Goal: Information Seeking & Learning: Learn about a topic

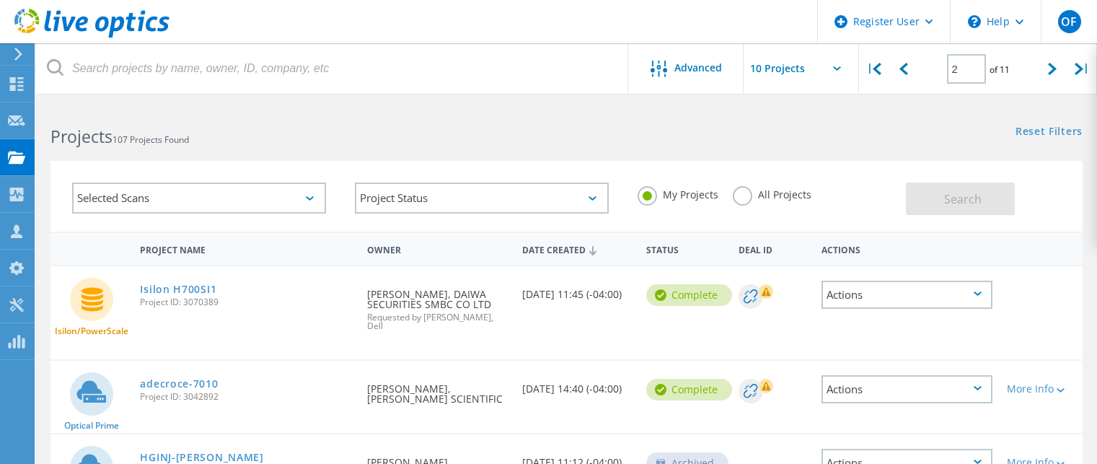
scroll to position [75, 0]
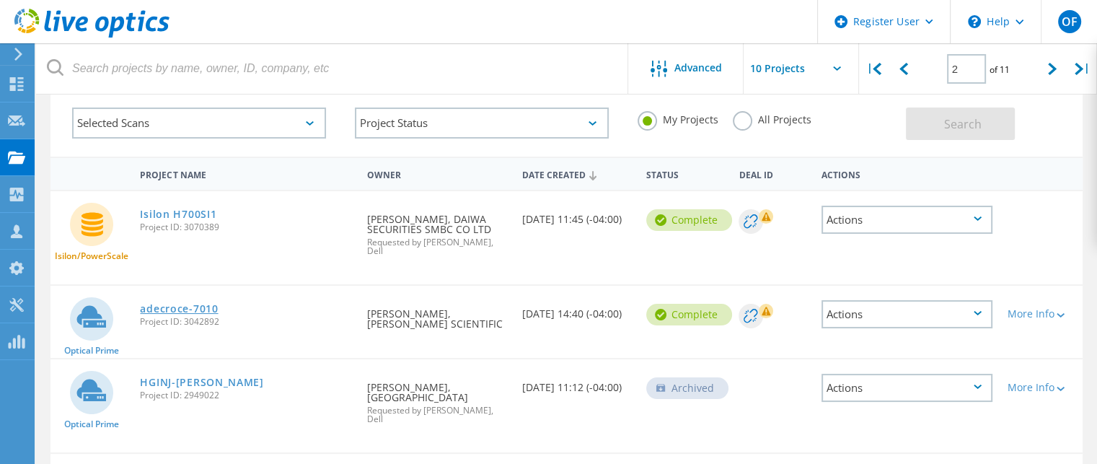
click at [204, 304] on link "adecroce-7010" at bounding box center [179, 309] width 78 height 10
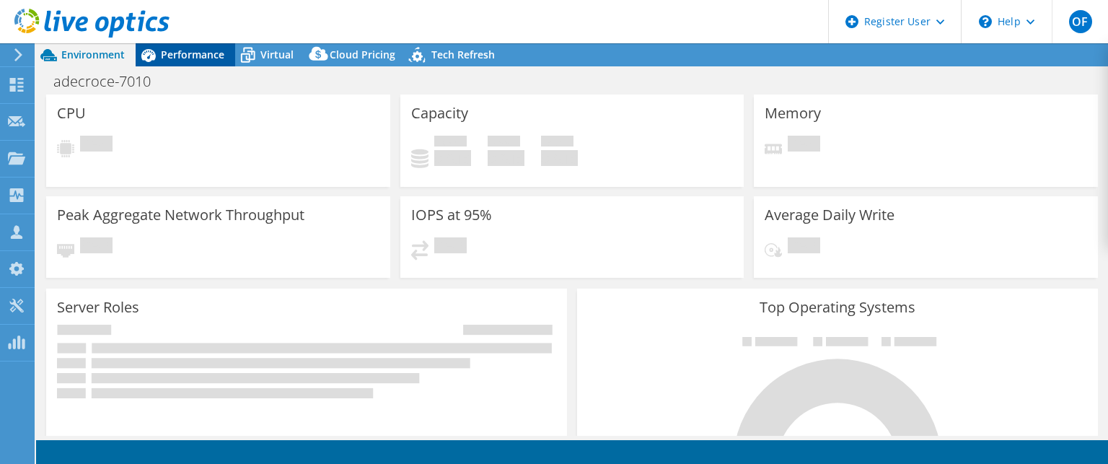
click at [192, 56] on span "Performance" at bounding box center [192, 55] width 63 height 14
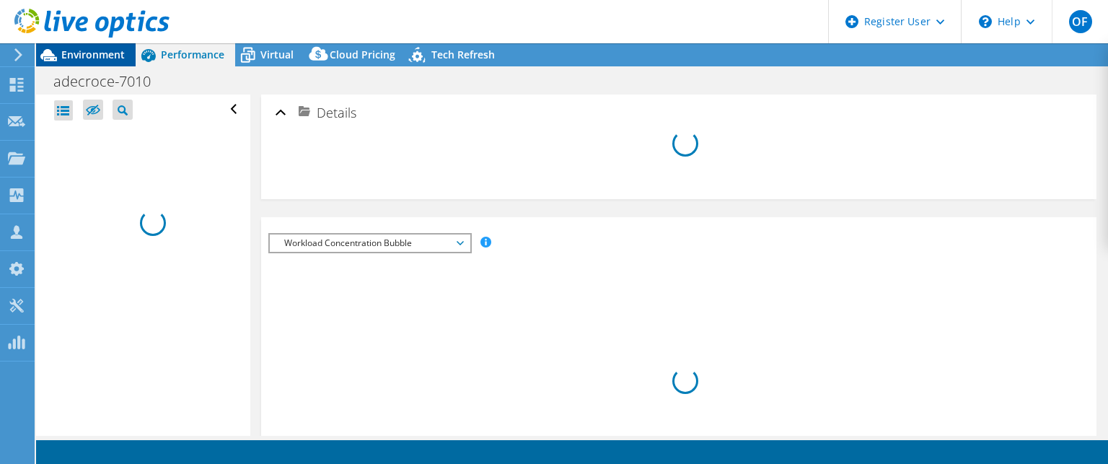
click at [93, 56] on span "Environment" at bounding box center [92, 55] width 63 height 14
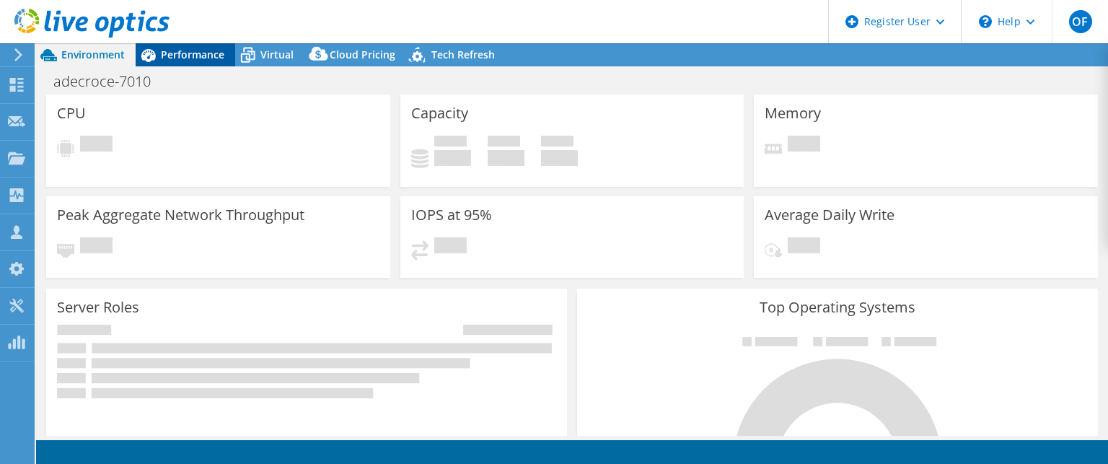
click at [180, 48] on span "Performance" at bounding box center [192, 55] width 63 height 14
select select "USD"
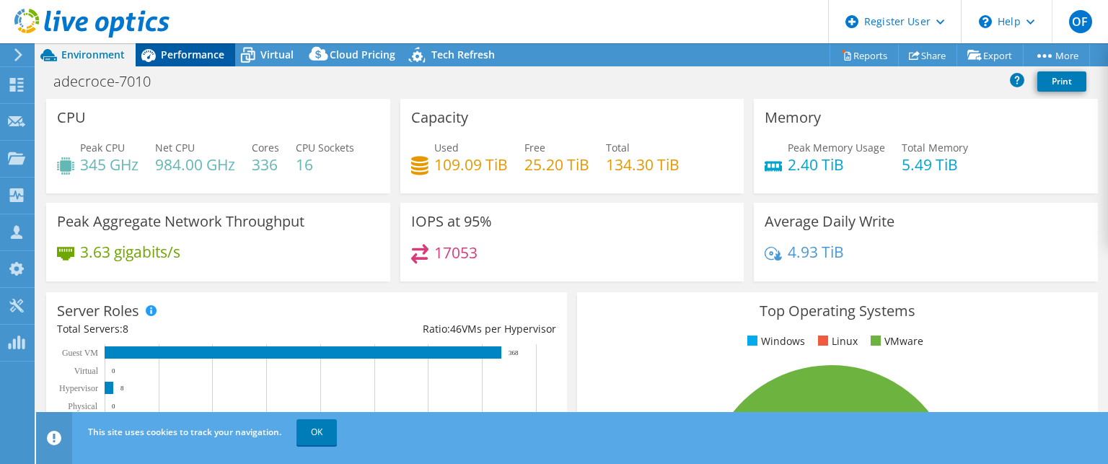
click at [193, 51] on span "Performance" at bounding box center [192, 55] width 63 height 14
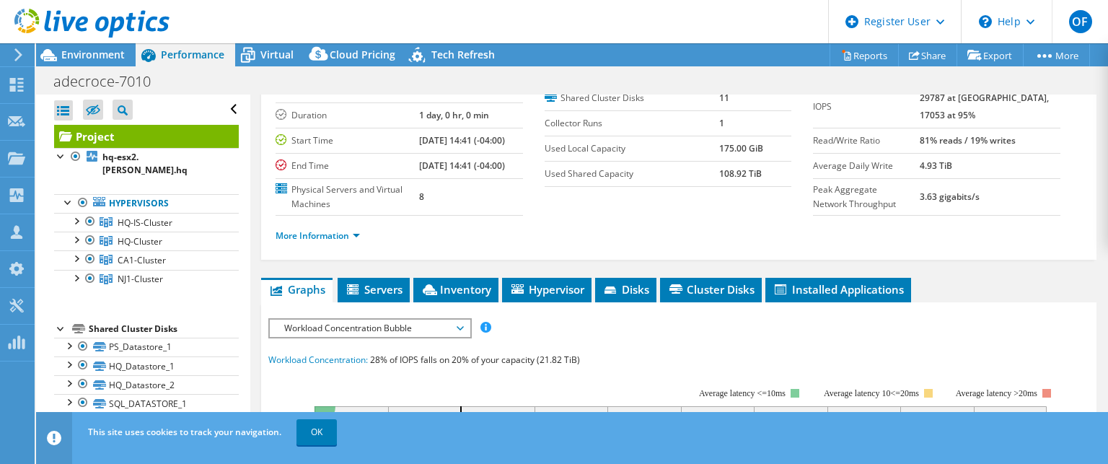
scroll to position [216, 0]
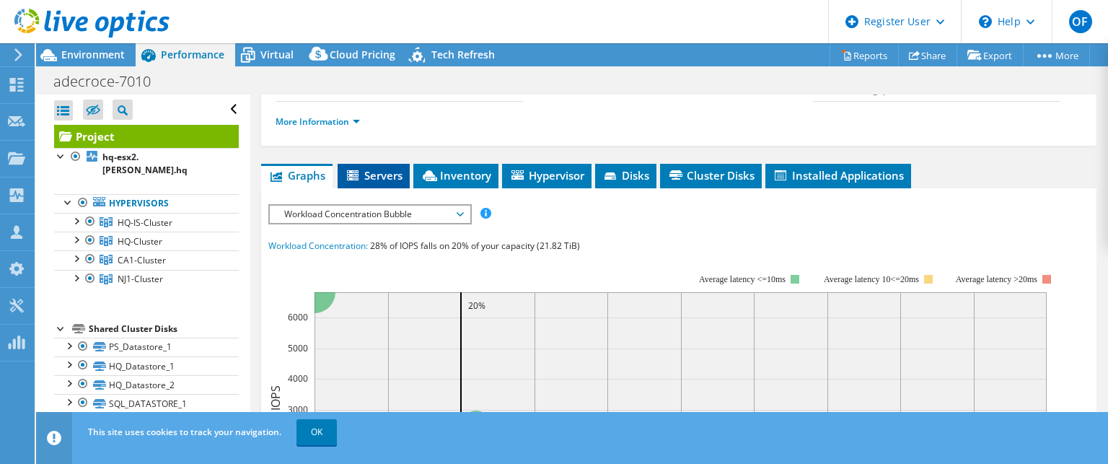
click at [381, 182] on span "Servers" at bounding box center [374, 175] width 58 height 14
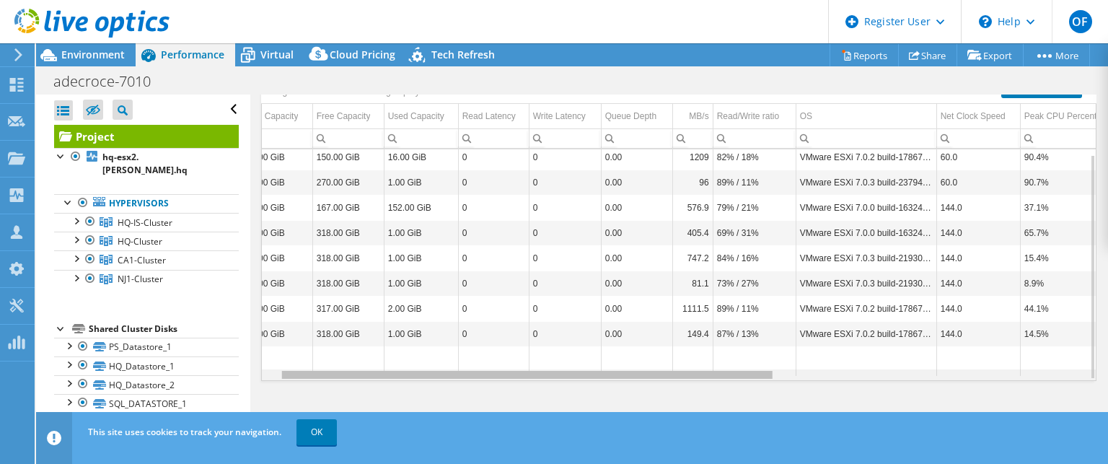
scroll to position [0, 0]
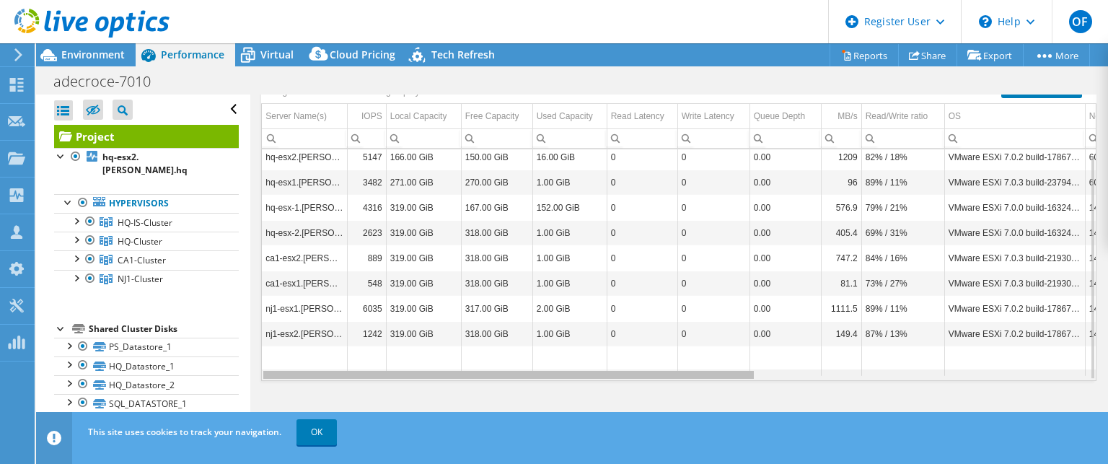
drag, startPoint x: 635, startPoint y: 374, endPoint x: 547, endPoint y: 398, distance: 91.1
click at [547, 398] on body "OF Dell User Obaid Farghani Obaid.Farghani@dell.com Dell My Profile Log Out \n …" at bounding box center [554, 232] width 1108 height 464
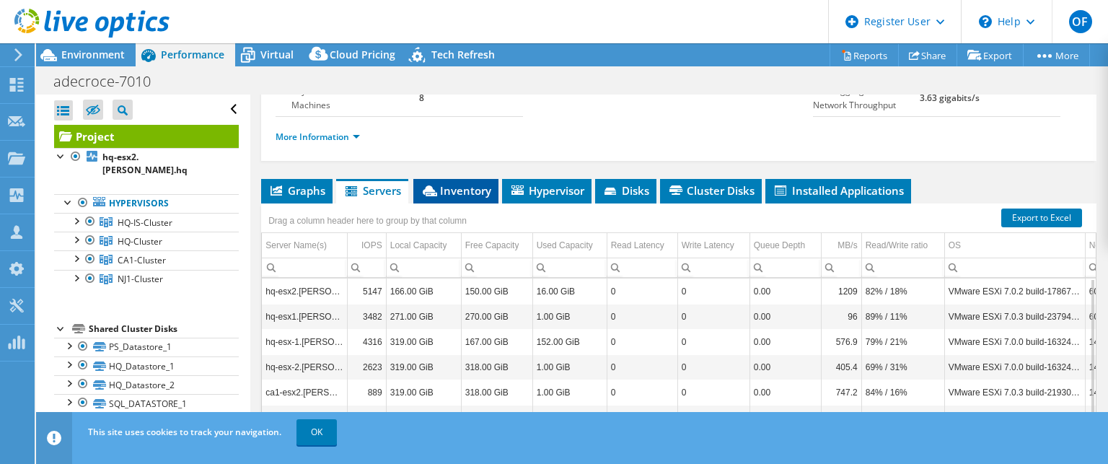
click at [463, 198] on span "Inventory" at bounding box center [455, 190] width 71 height 14
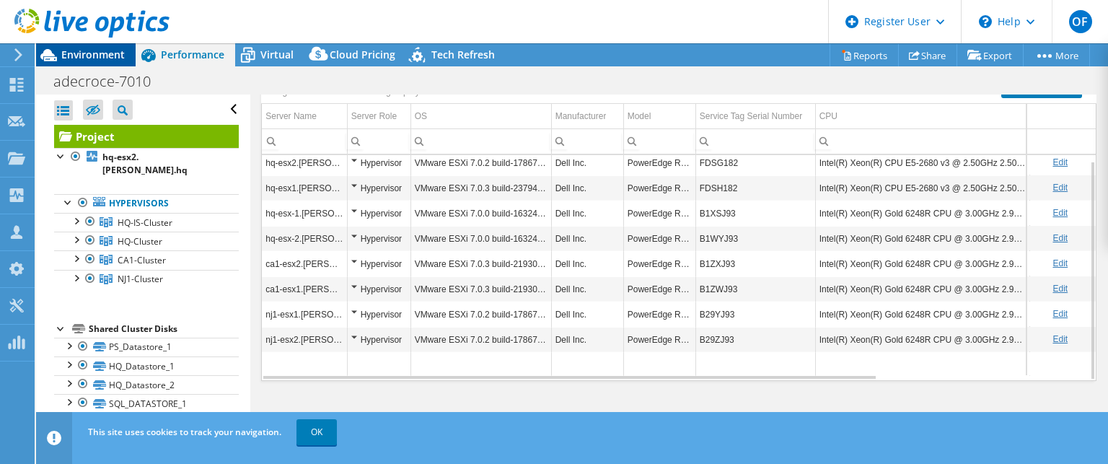
click at [85, 57] on span "Environment" at bounding box center [92, 55] width 63 height 14
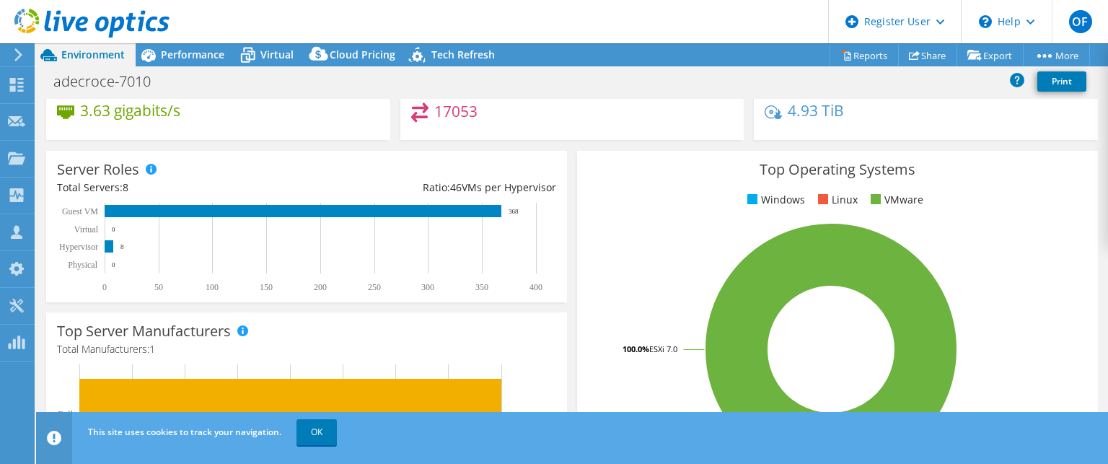
scroll to position [144, 0]
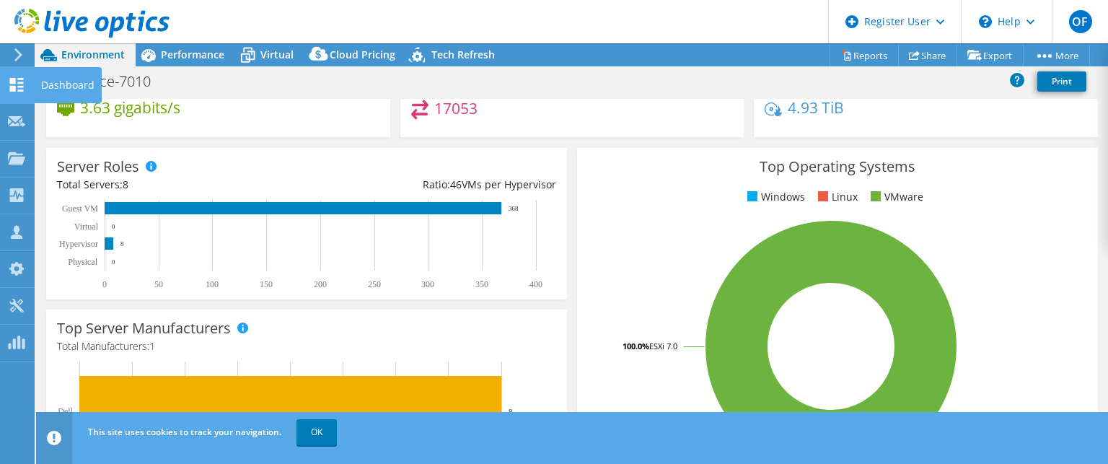
click at [14, 82] on use at bounding box center [17, 85] width 14 height 14
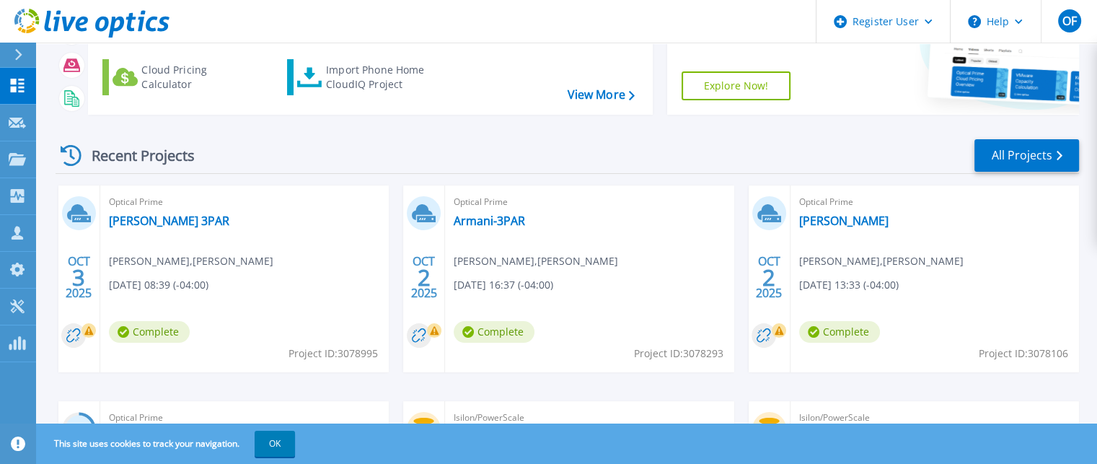
scroll to position [216, 0]
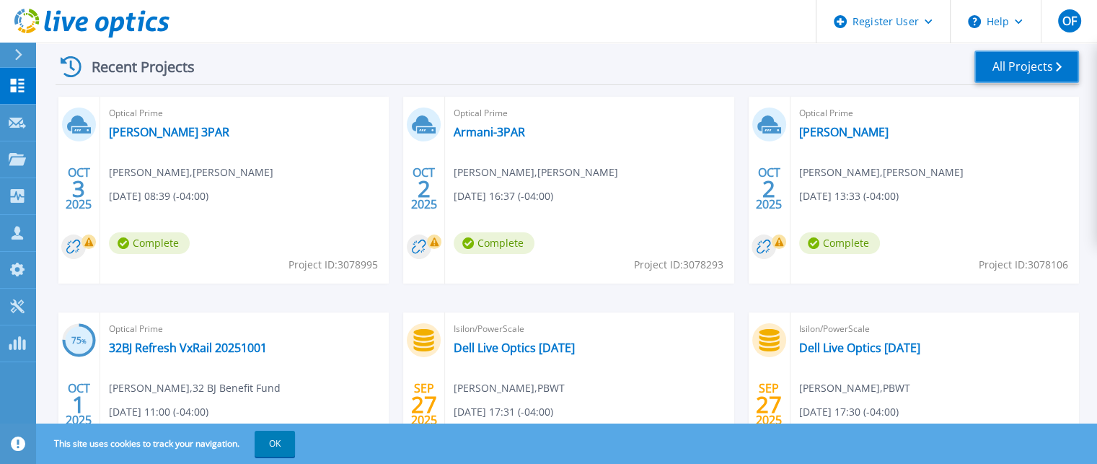
click at [1041, 61] on link "All Projects" at bounding box center [1026, 66] width 105 height 32
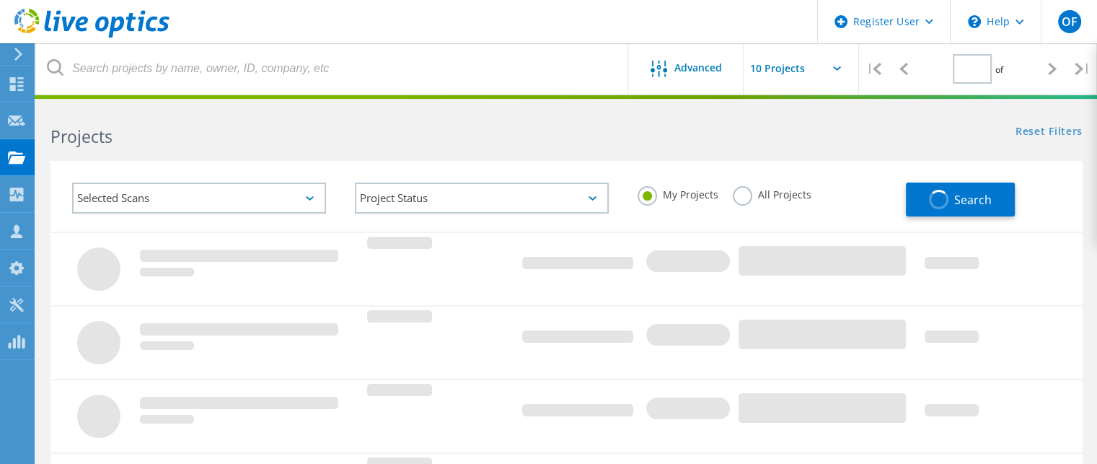
type input "2"
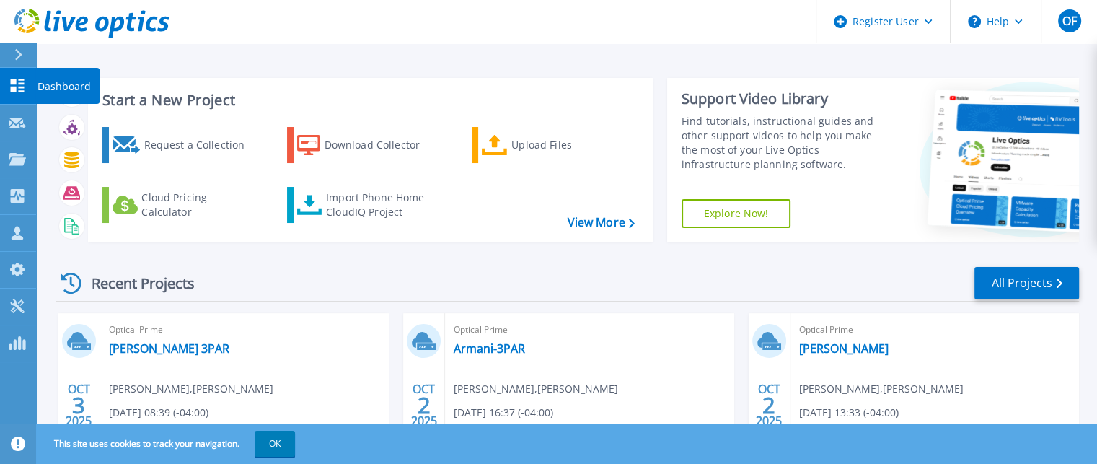
click at [19, 78] on div at bounding box center [17, 85] width 17 height 15
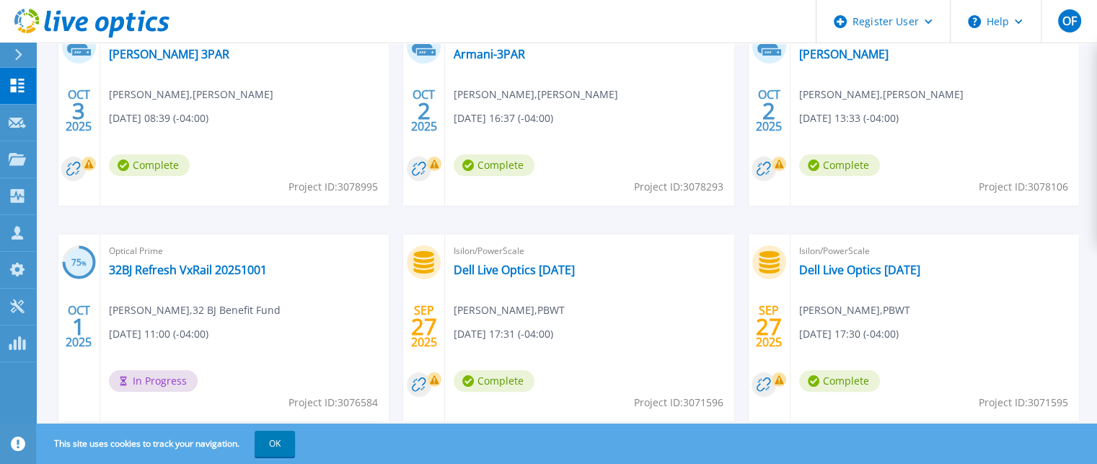
scroll to position [190, 0]
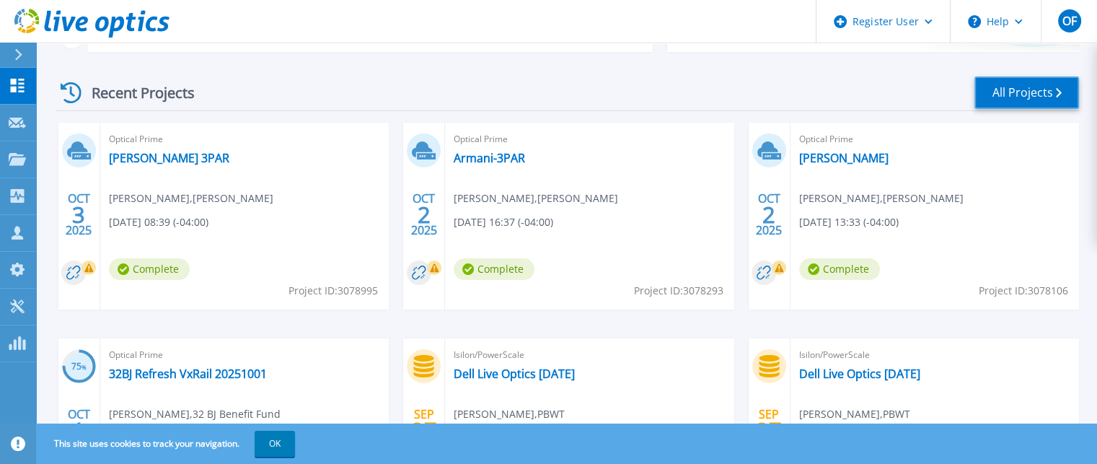
click at [1012, 87] on link "All Projects" at bounding box center [1026, 92] width 105 height 32
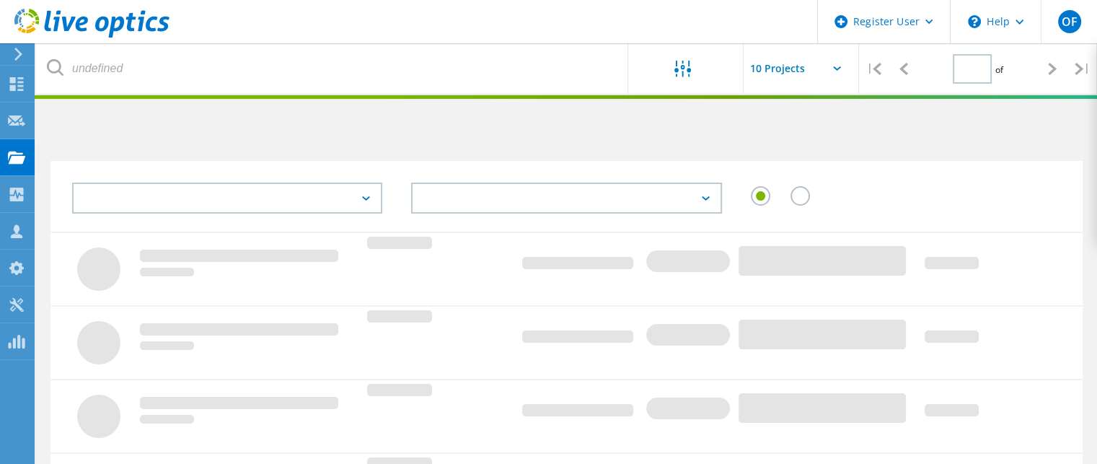
type input "2"
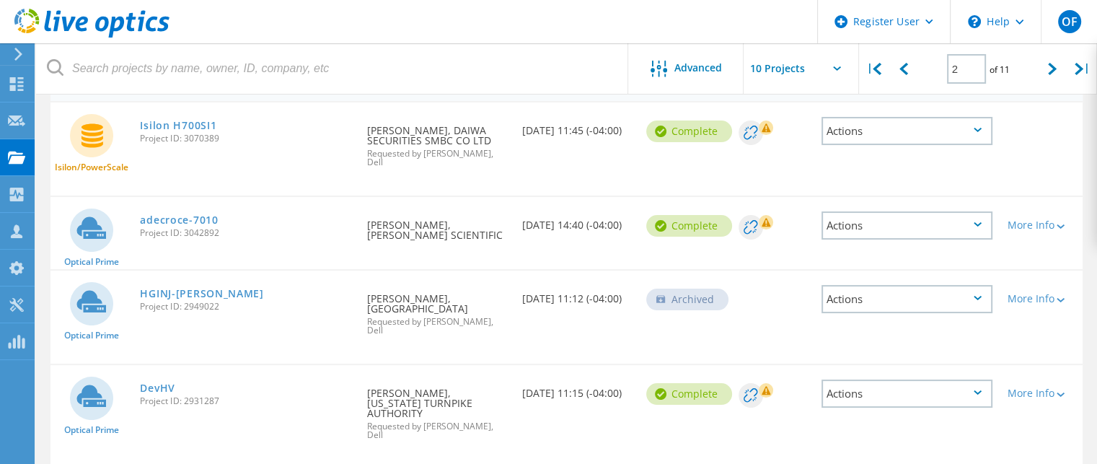
scroll to position [144, 0]
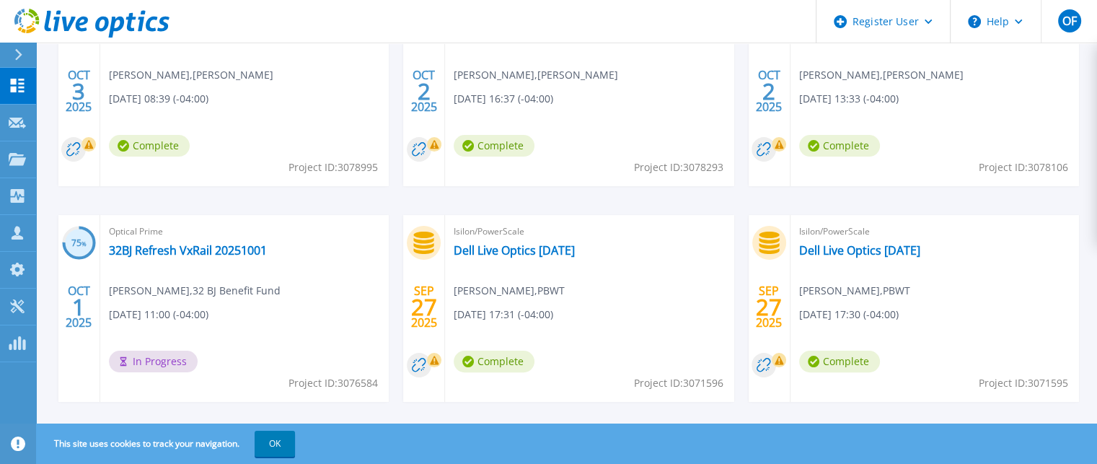
scroll to position [335, 0]
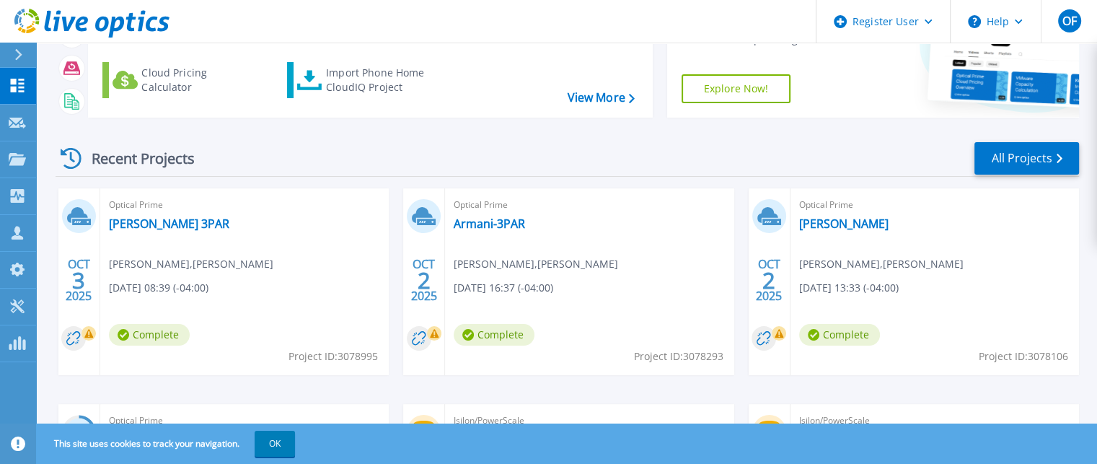
scroll to position [46, 0]
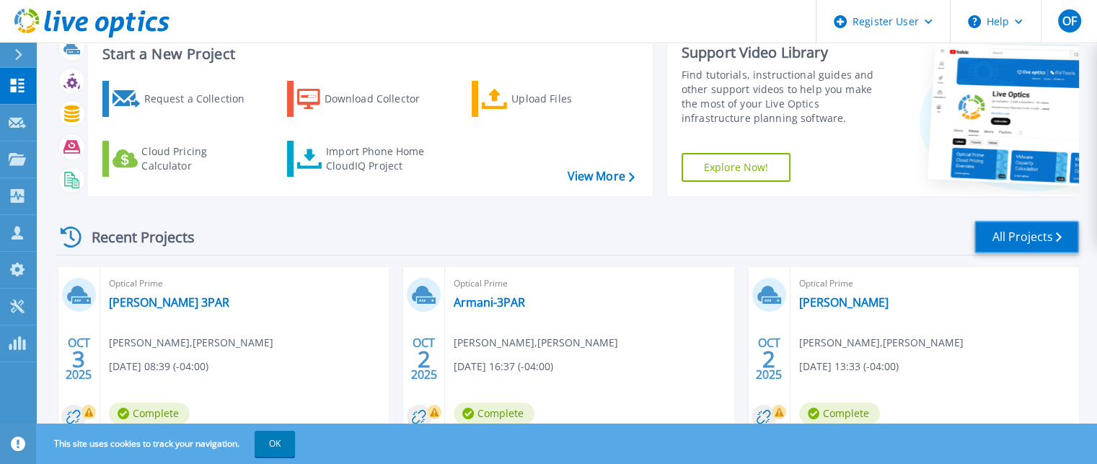
click at [1032, 233] on link "All Projects" at bounding box center [1026, 237] width 105 height 32
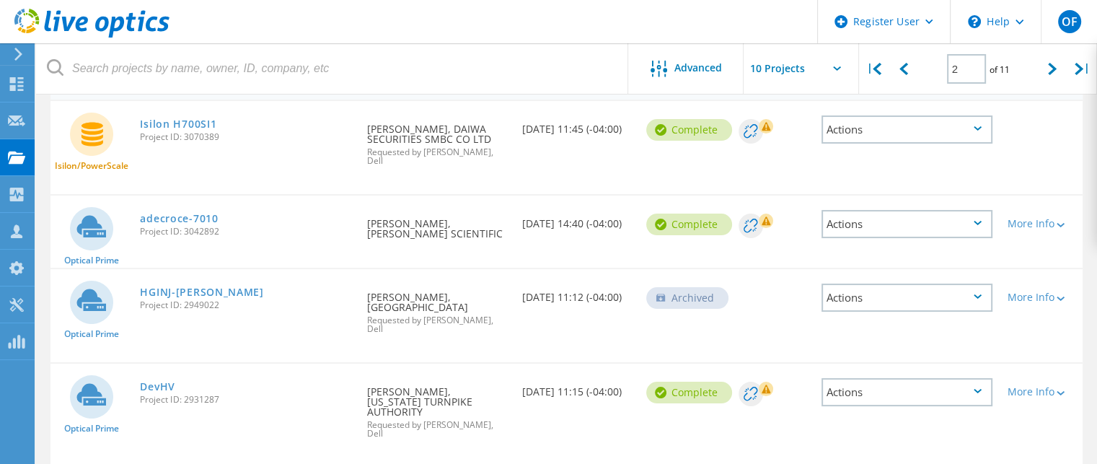
scroll to position [144, 0]
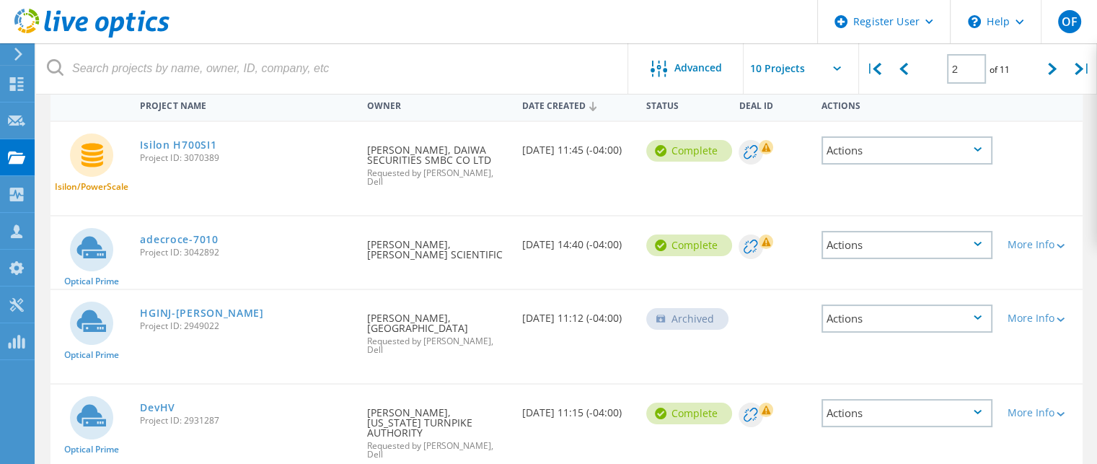
click at [561, 110] on div "Date Created" at bounding box center [577, 104] width 124 height 27
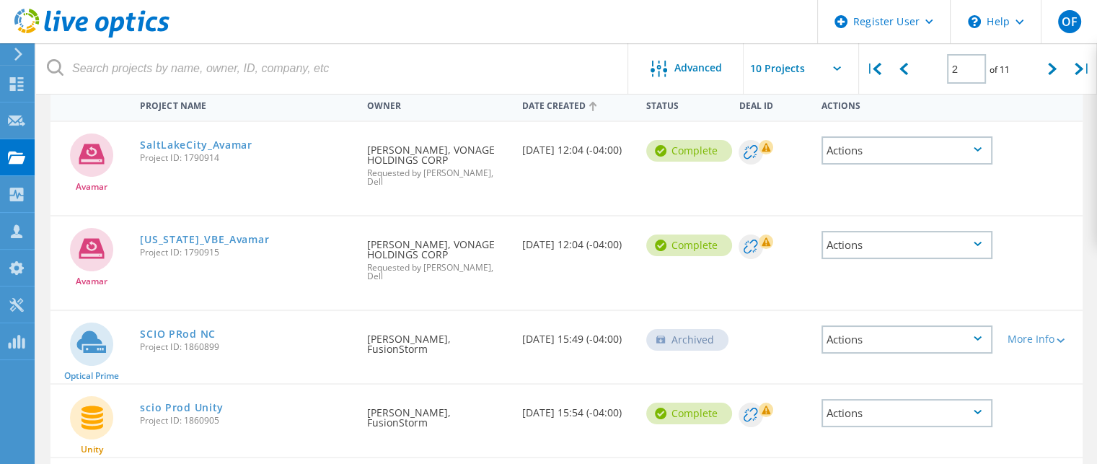
click at [561, 110] on div "Date Created" at bounding box center [577, 104] width 124 height 27
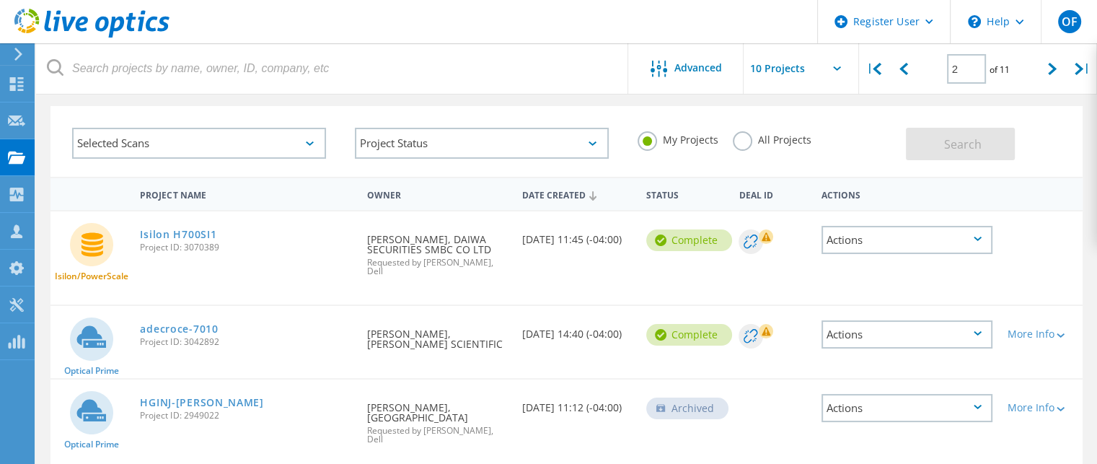
scroll to position [0, 0]
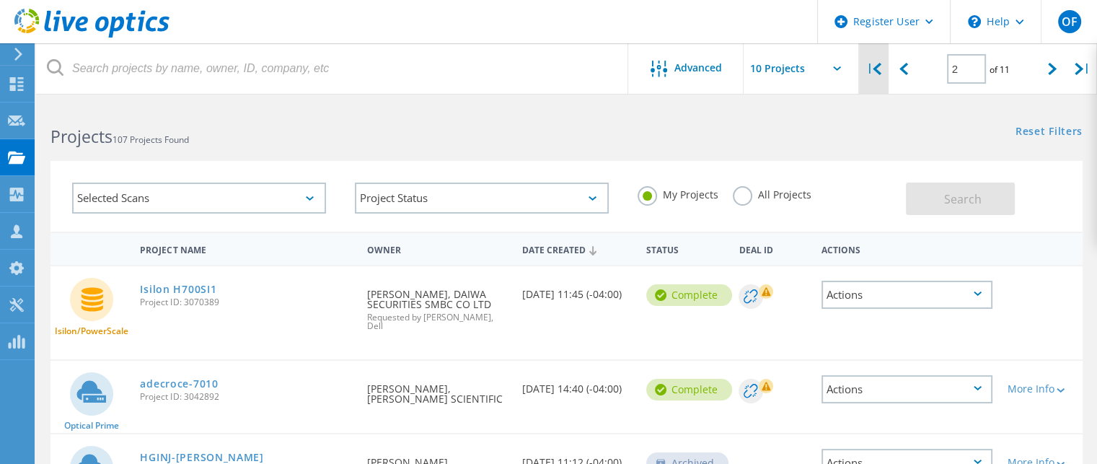
click at [875, 68] on icon at bounding box center [876, 69] width 9 height 12
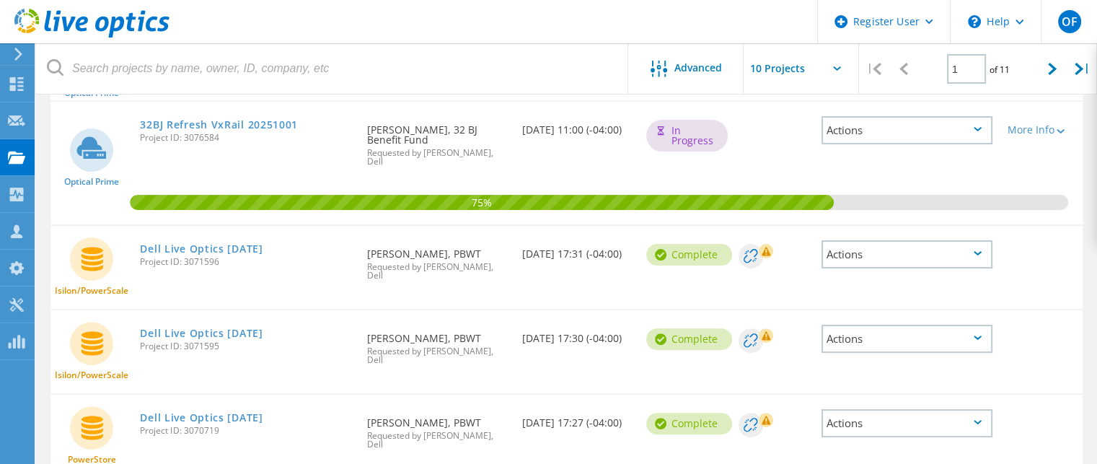
scroll to position [289, 0]
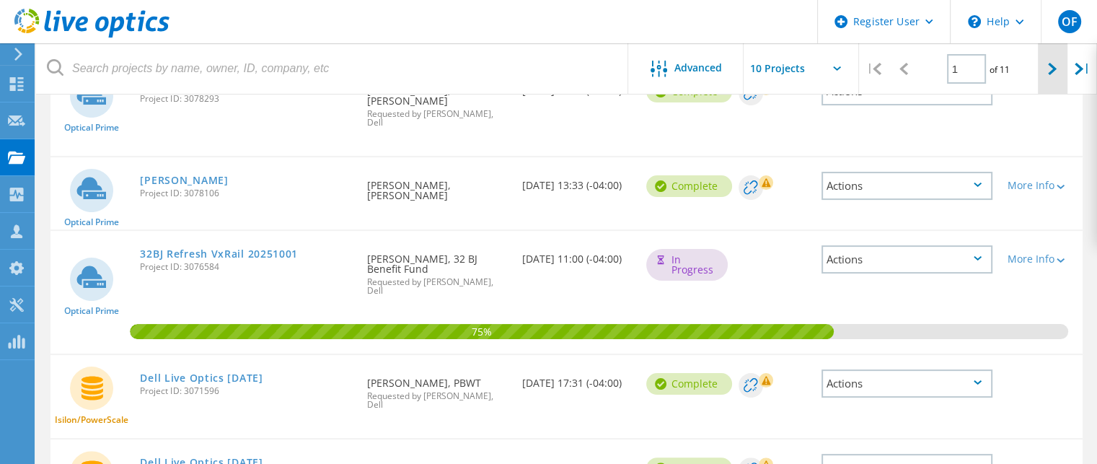
click at [1052, 68] on icon at bounding box center [1052, 69] width 9 height 12
type input "2"
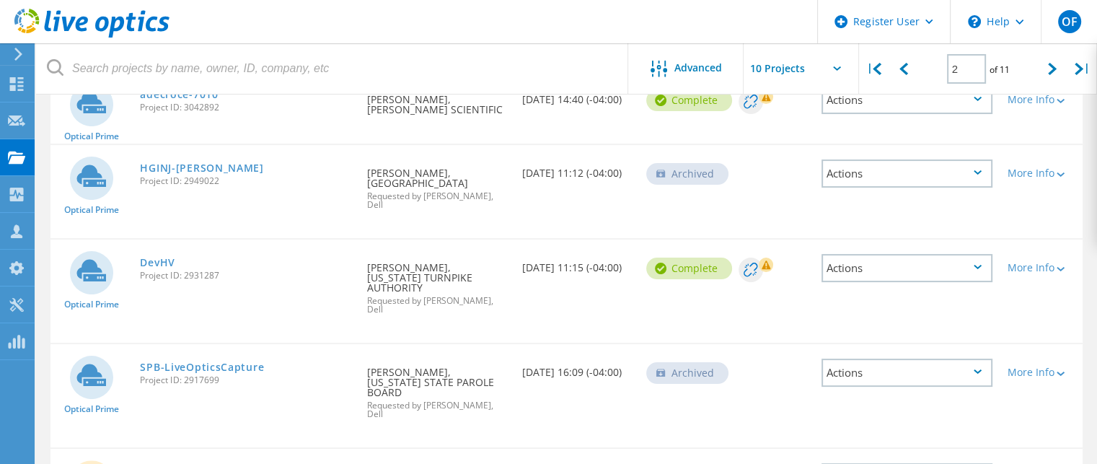
scroll to position [145, 0]
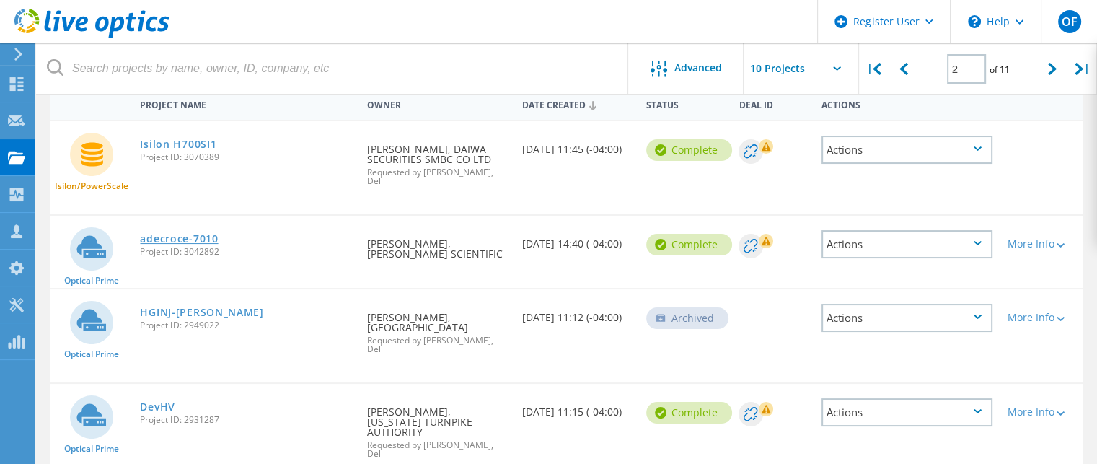
click at [190, 234] on link "adecroce-7010" at bounding box center [179, 239] width 78 height 10
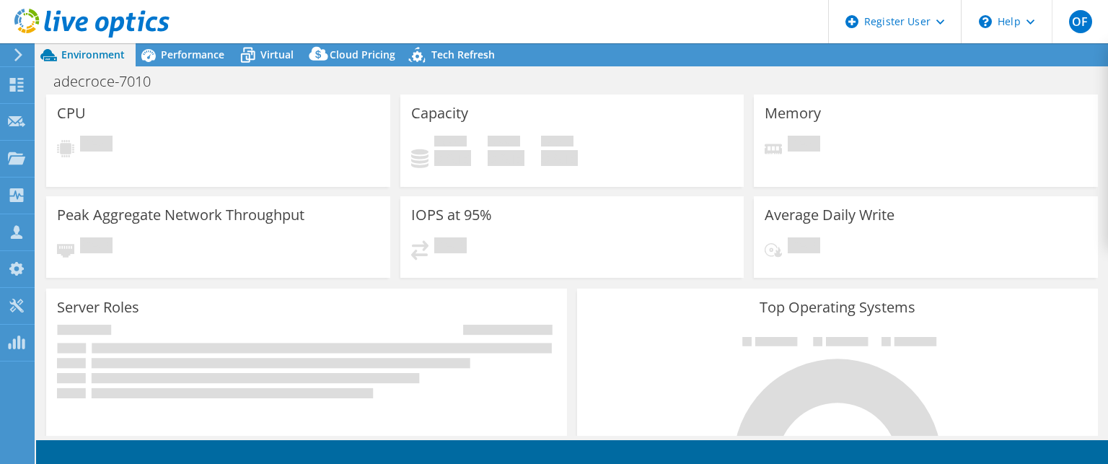
select select "USD"
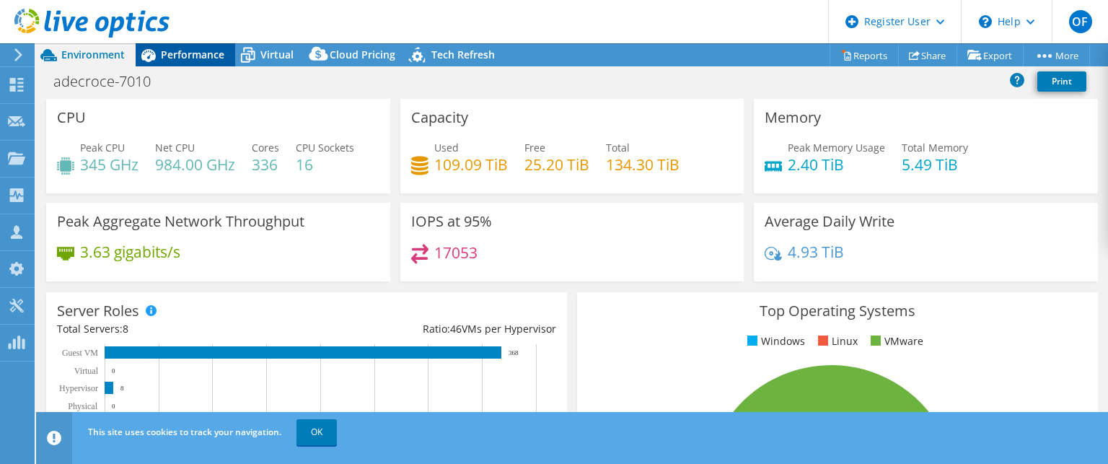
click at [211, 54] on span "Performance" at bounding box center [192, 55] width 63 height 14
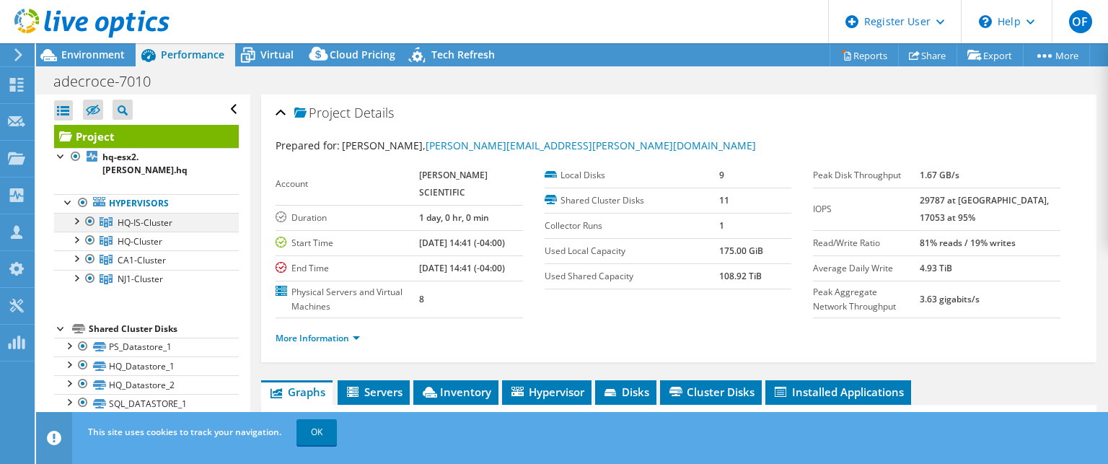
click at [76, 213] on div at bounding box center [75, 220] width 14 height 14
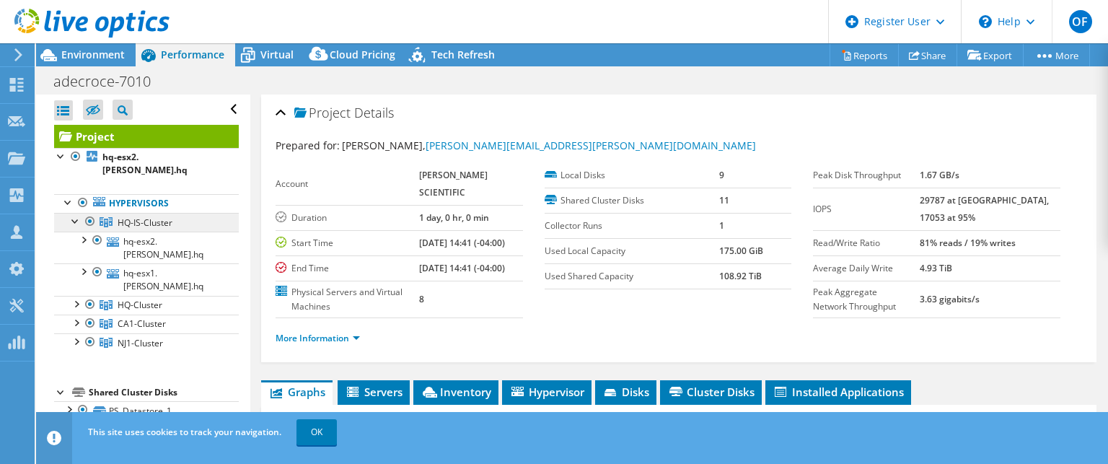
click at [162, 216] on span "HQ-IS-Cluster" at bounding box center [145, 222] width 55 height 12
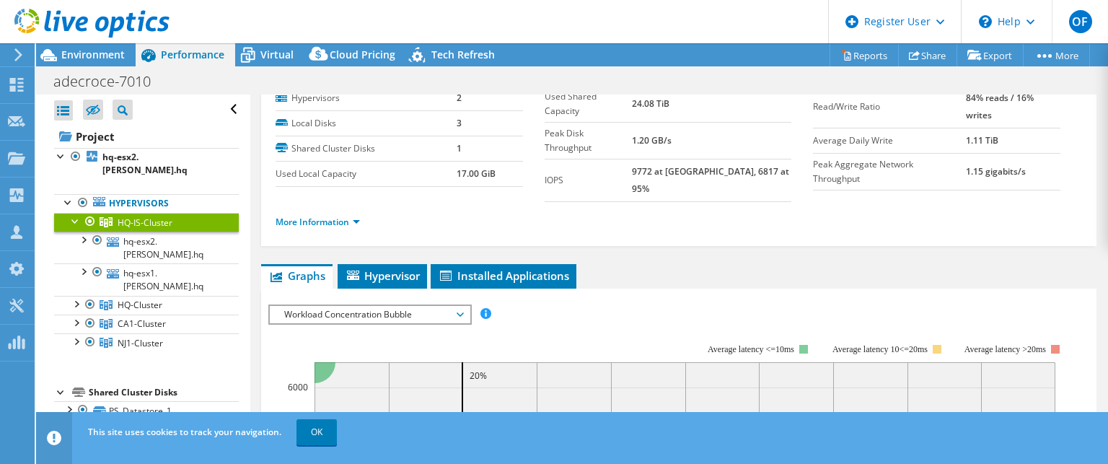
scroll to position [72, 0]
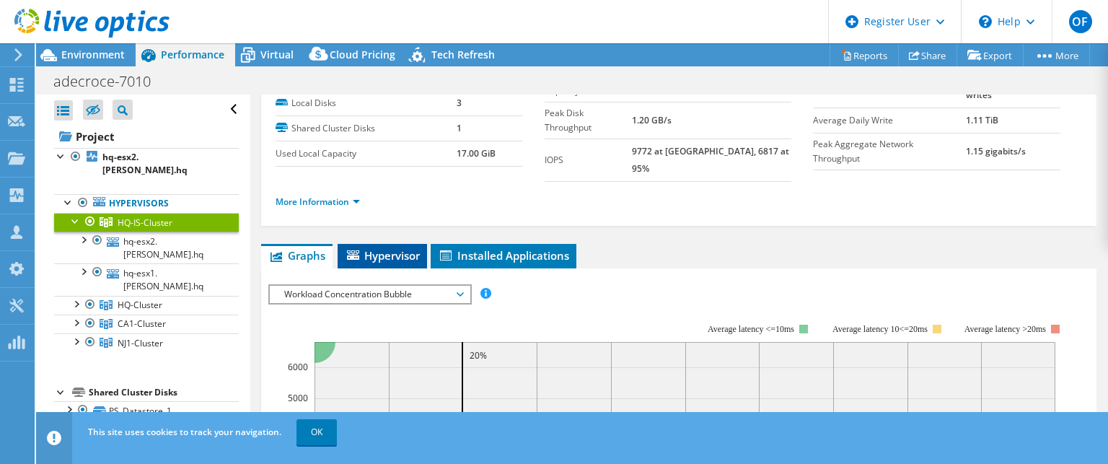
click at [385, 248] on span "Hypervisor" at bounding box center [382, 255] width 75 height 14
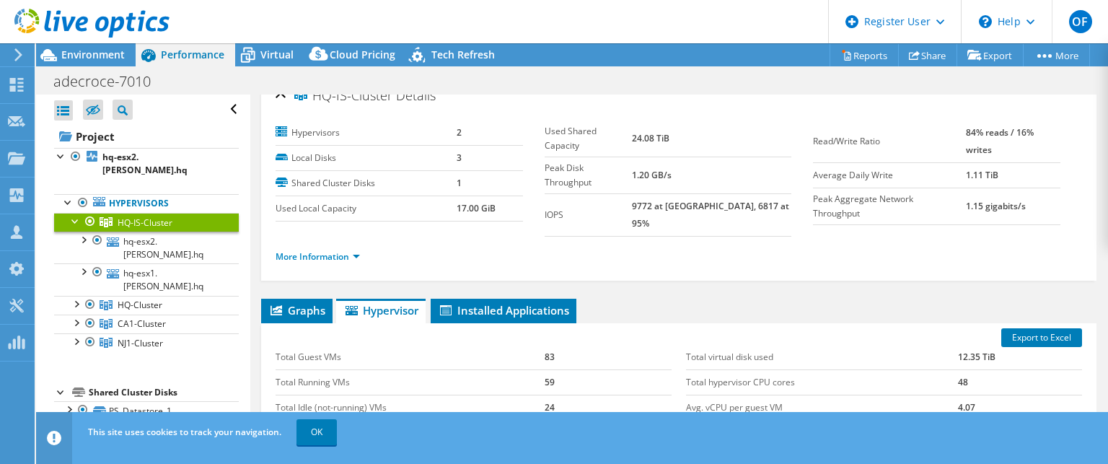
scroll to position [0, 0]
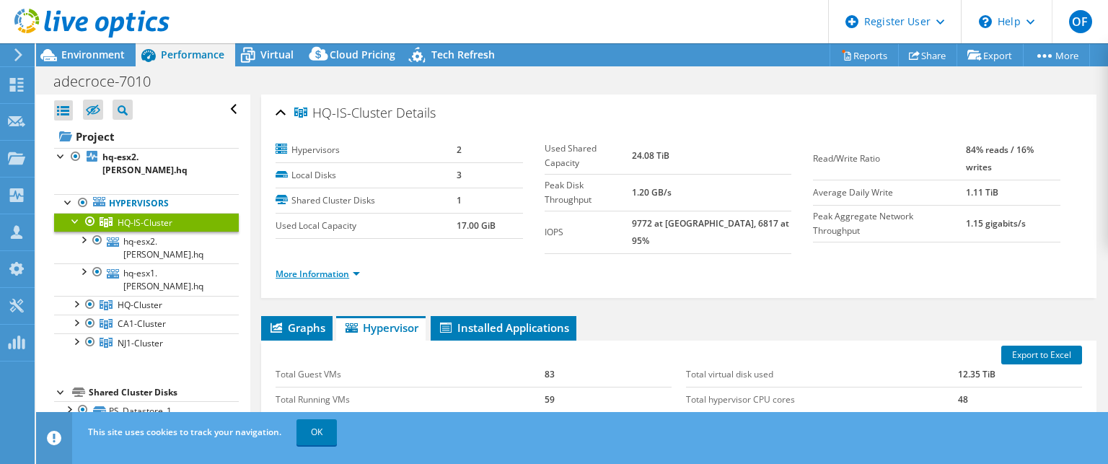
drag, startPoint x: 329, startPoint y: 260, endPoint x: 337, endPoint y: 260, distance: 7.9
click at [329, 268] on link "More Information" at bounding box center [317, 274] width 84 height 12
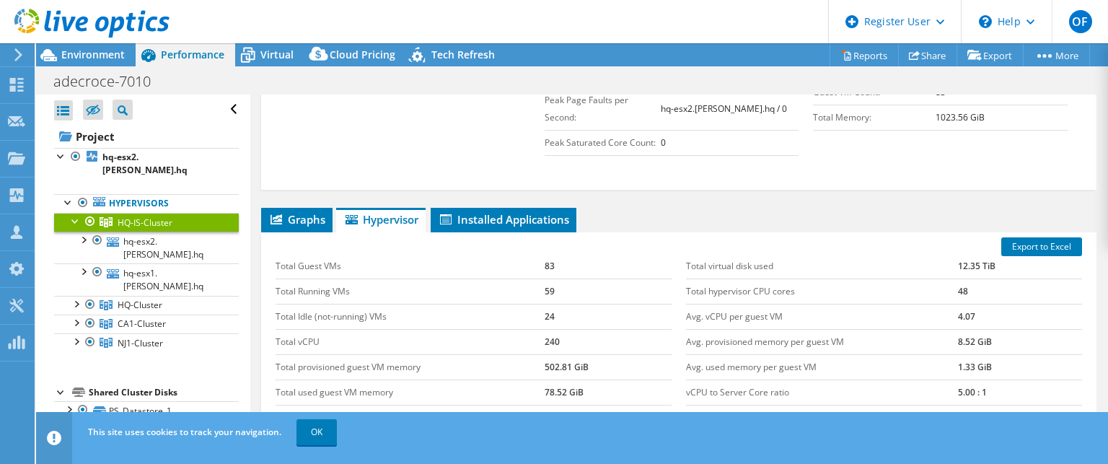
scroll to position [459, 0]
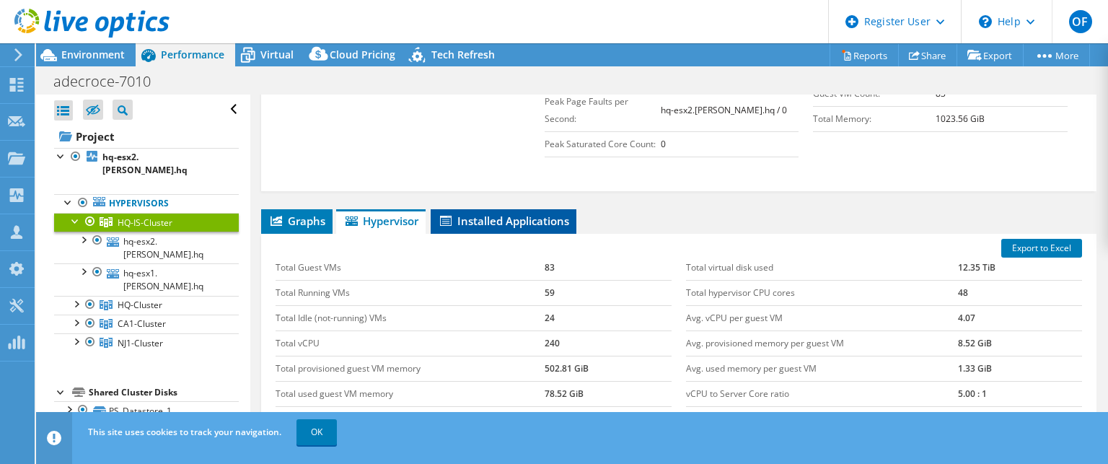
click at [496, 213] on span "Installed Applications" at bounding box center [503, 220] width 131 height 14
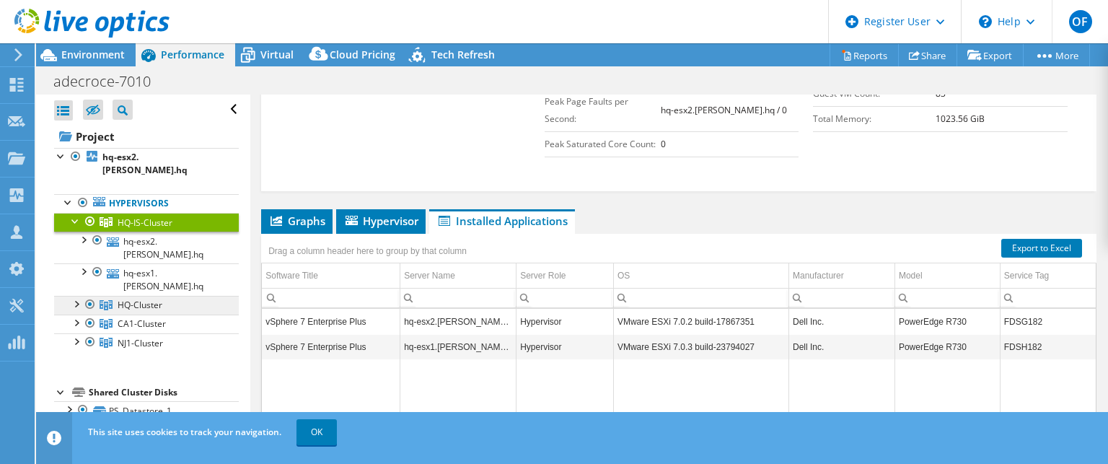
click at [150, 299] on span "HQ-Cluster" at bounding box center [140, 305] width 45 height 12
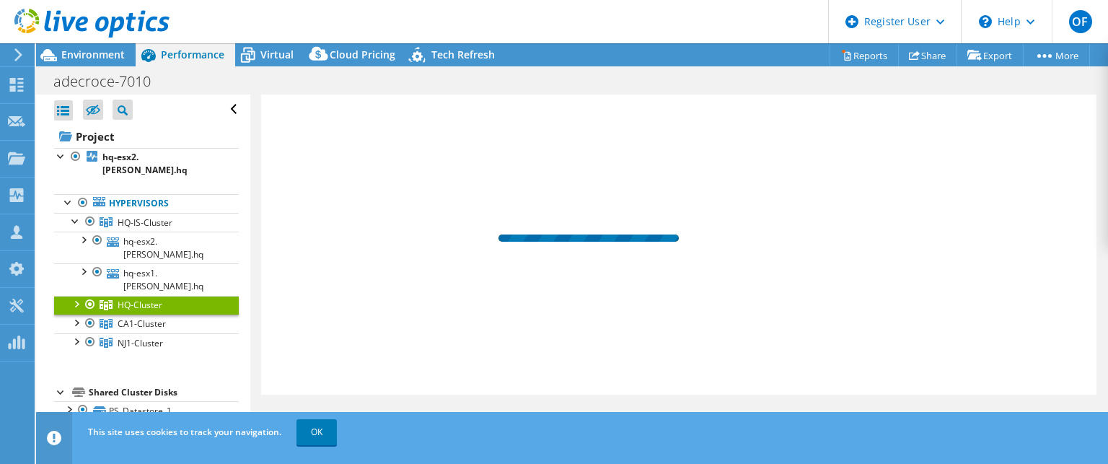
scroll to position [252, 0]
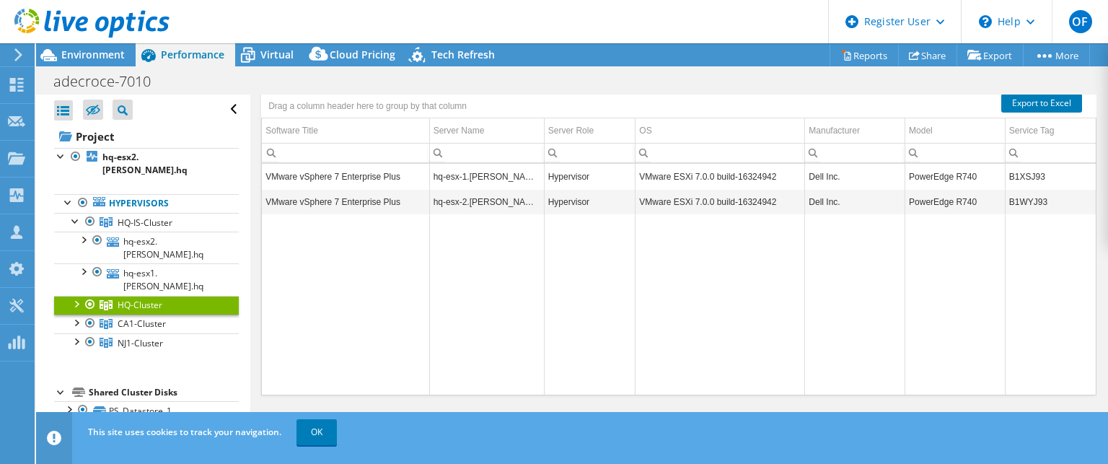
click at [76, 296] on div at bounding box center [75, 303] width 14 height 14
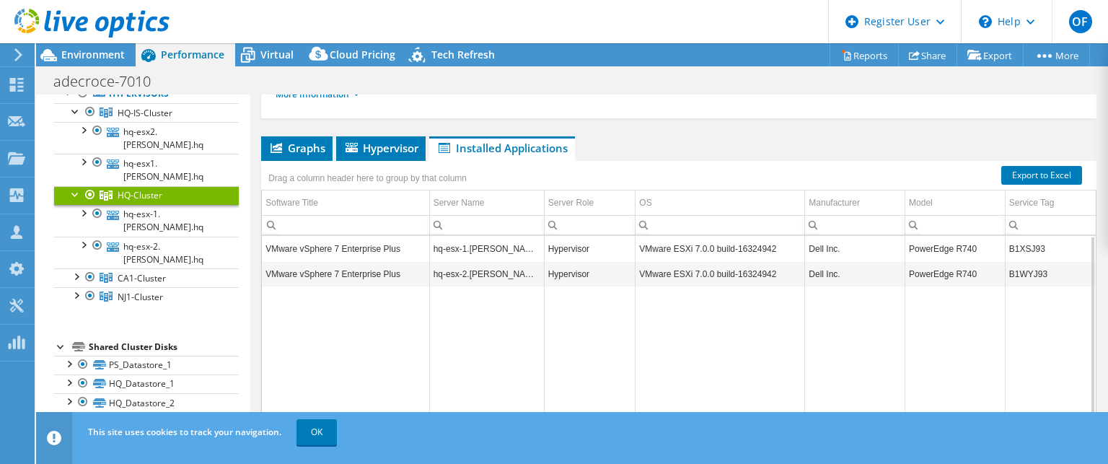
scroll to position [0, 0]
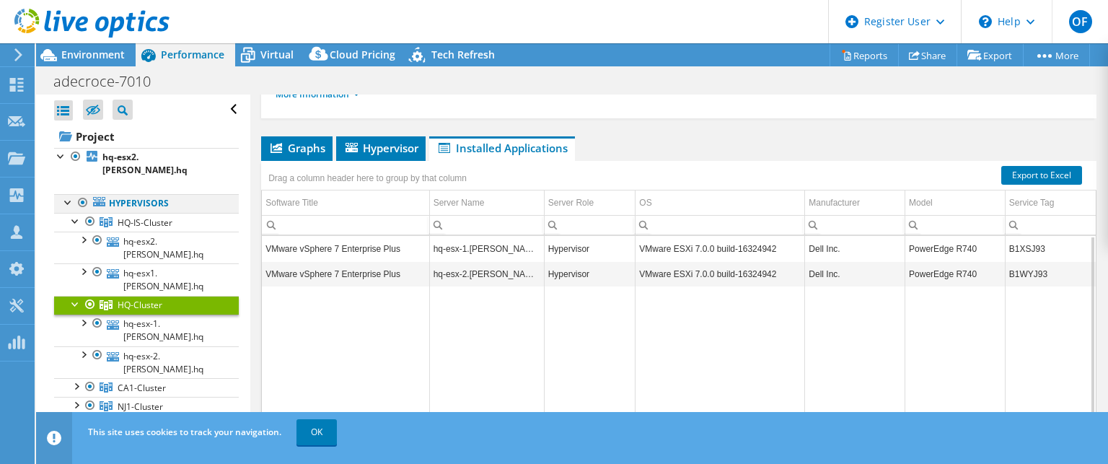
click at [66, 194] on div at bounding box center [68, 201] width 14 height 14
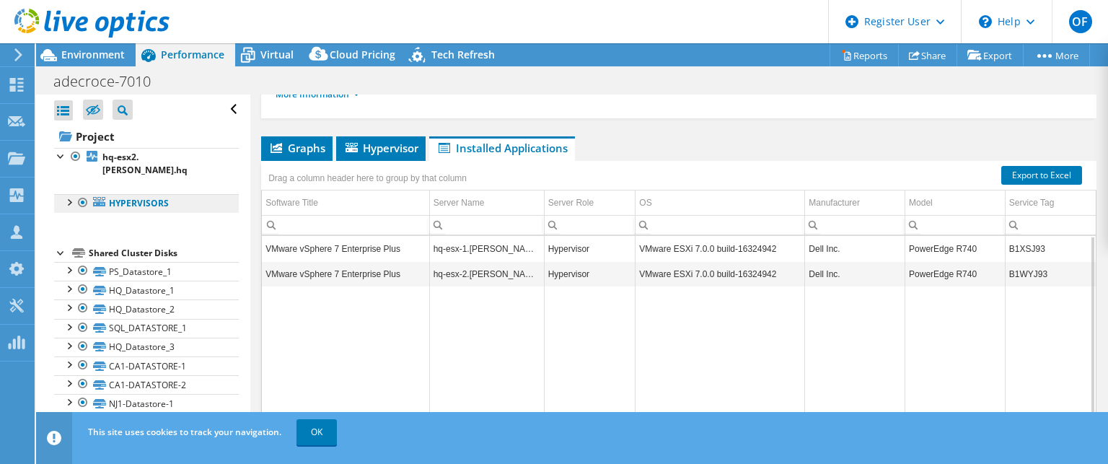
drag, startPoint x: 117, startPoint y: 187, endPoint x: 133, endPoint y: 182, distance: 16.6
click at [118, 194] on link "Hypervisors" at bounding box center [146, 203] width 185 height 19
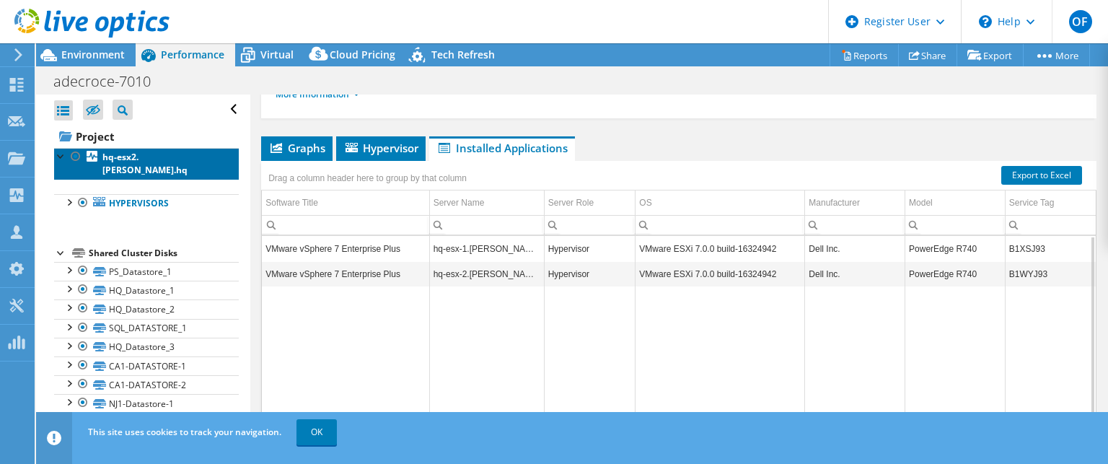
click at [154, 156] on b "hq-esx2.canfield.hq" at bounding box center [144, 163] width 85 height 25
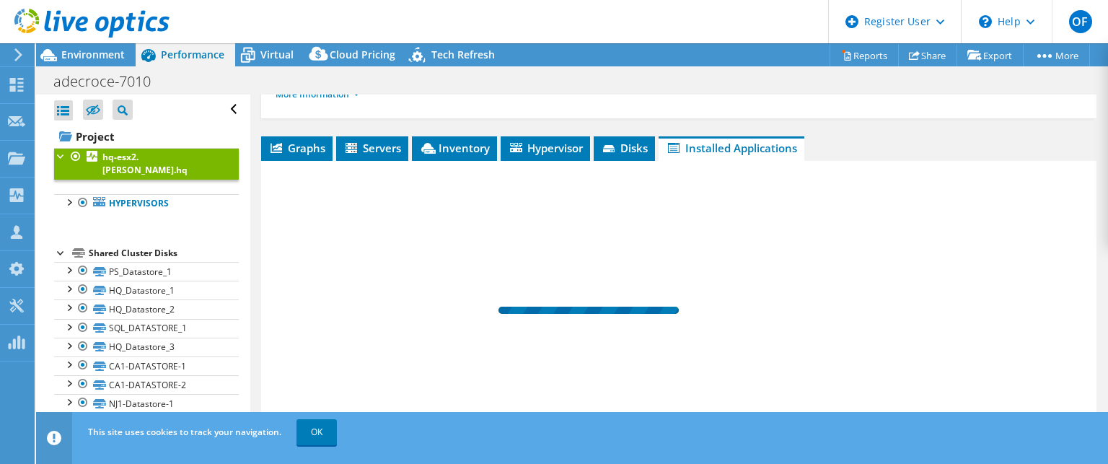
scroll to position [36, 0]
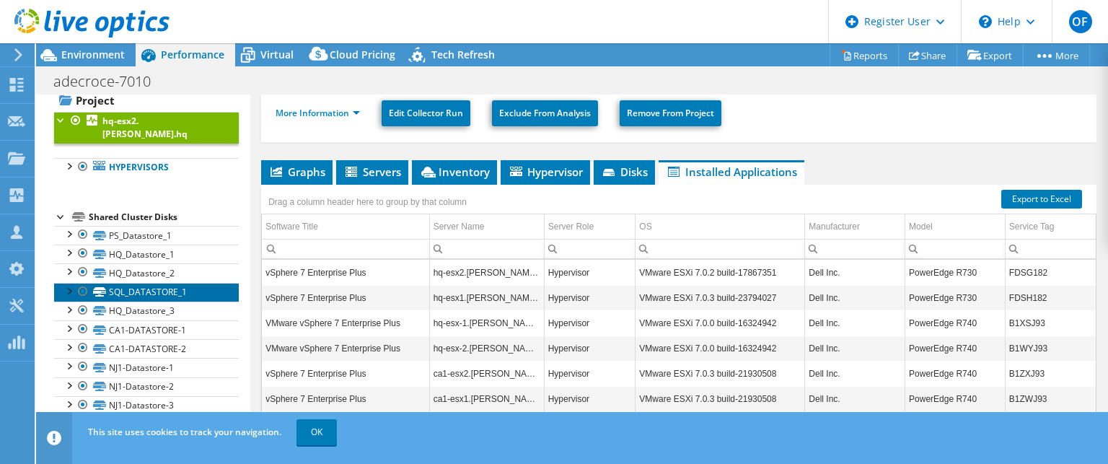
click at [139, 283] on link "SQL_DATASTORE_1" at bounding box center [146, 292] width 185 height 19
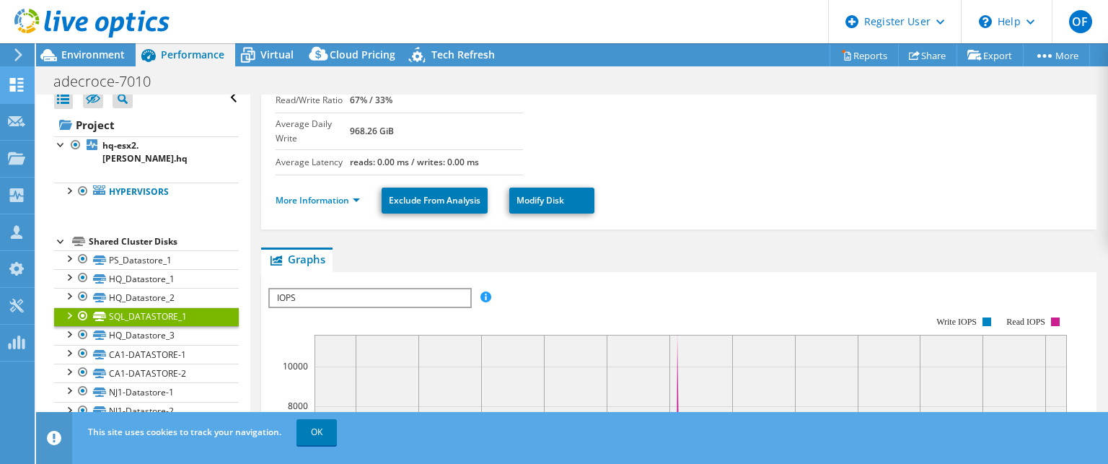
scroll to position [0, 0]
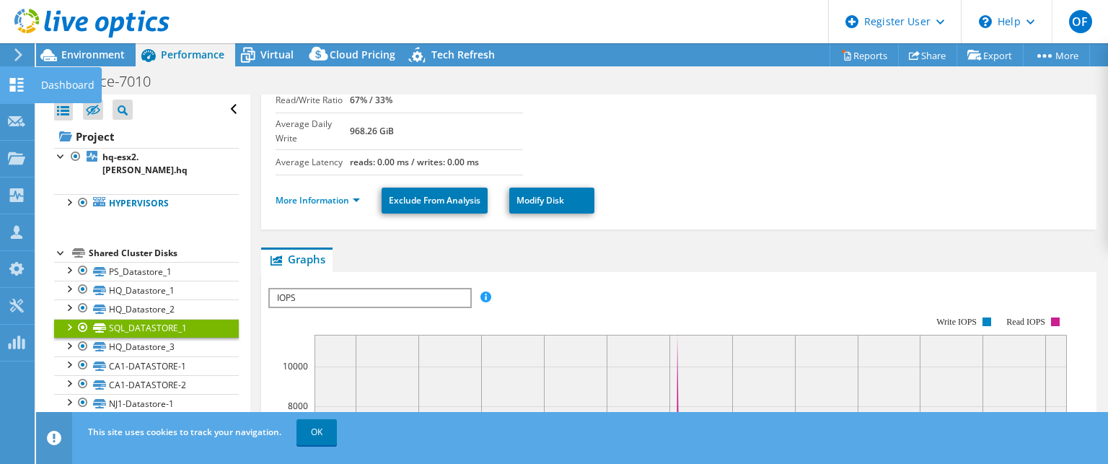
click at [55, 83] on div "Dashboard" at bounding box center [68, 85] width 68 height 36
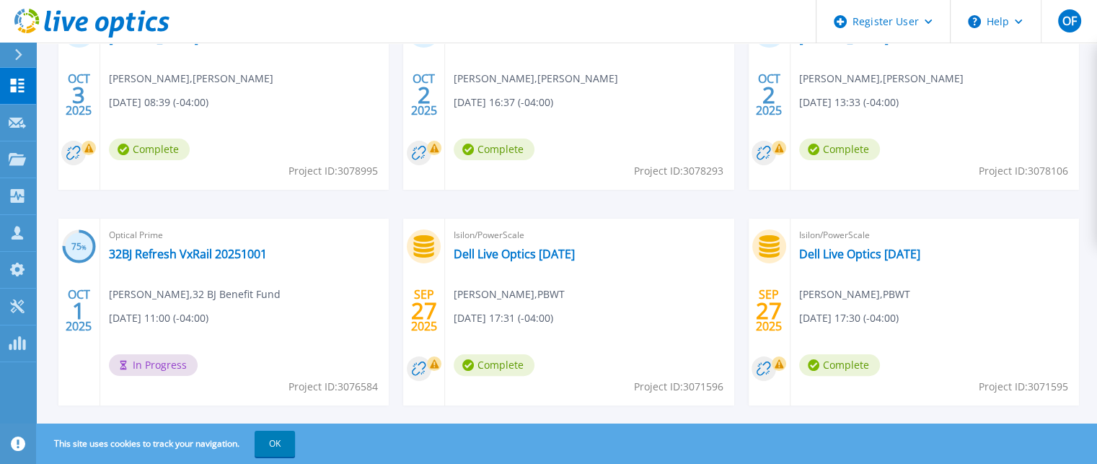
scroll to position [335, 0]
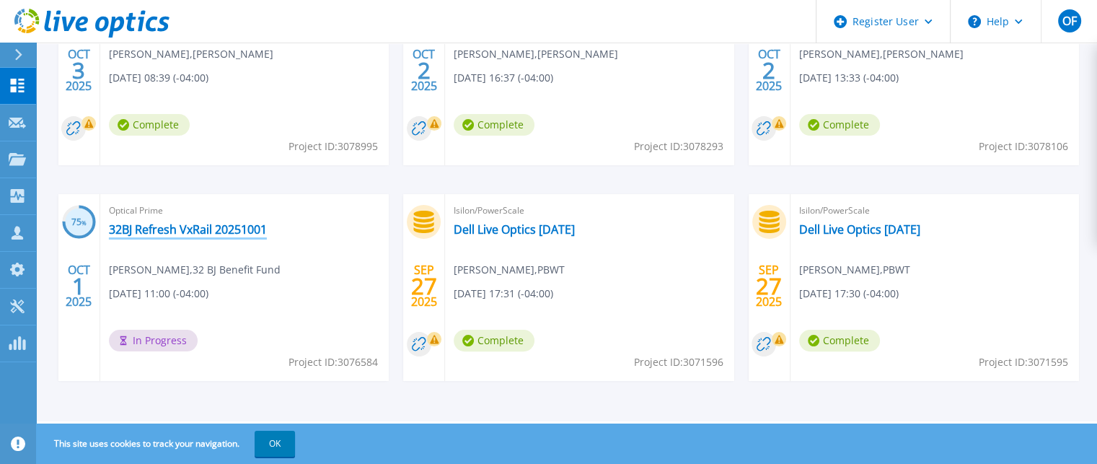
click at [199, 230] on link "32BJ Refresh VxRail 20251001" at bounding box center [188, 229] width 158 height 14
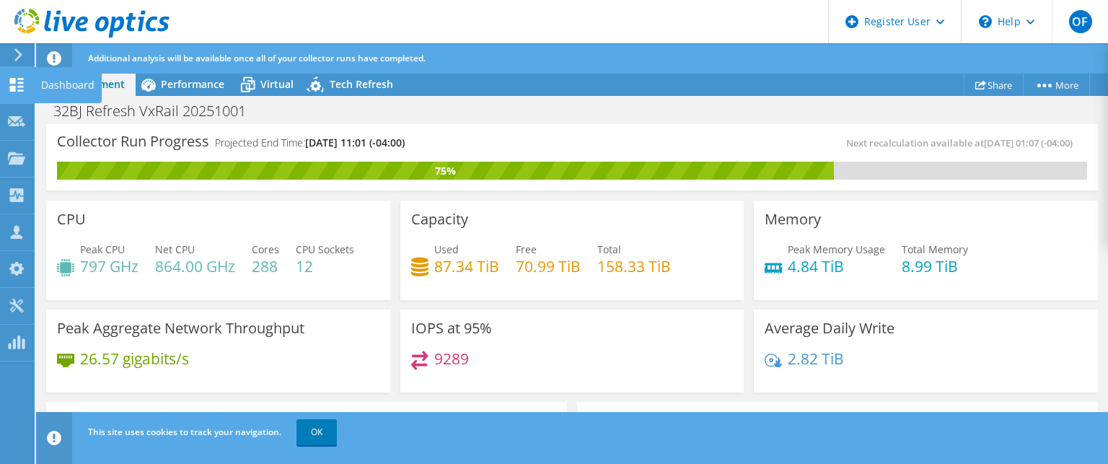
click at [9, 80] on icon at bounding box center [16, 85] width 17 height 14
